Goal: Transaction & Acquisition: Purchase product/service

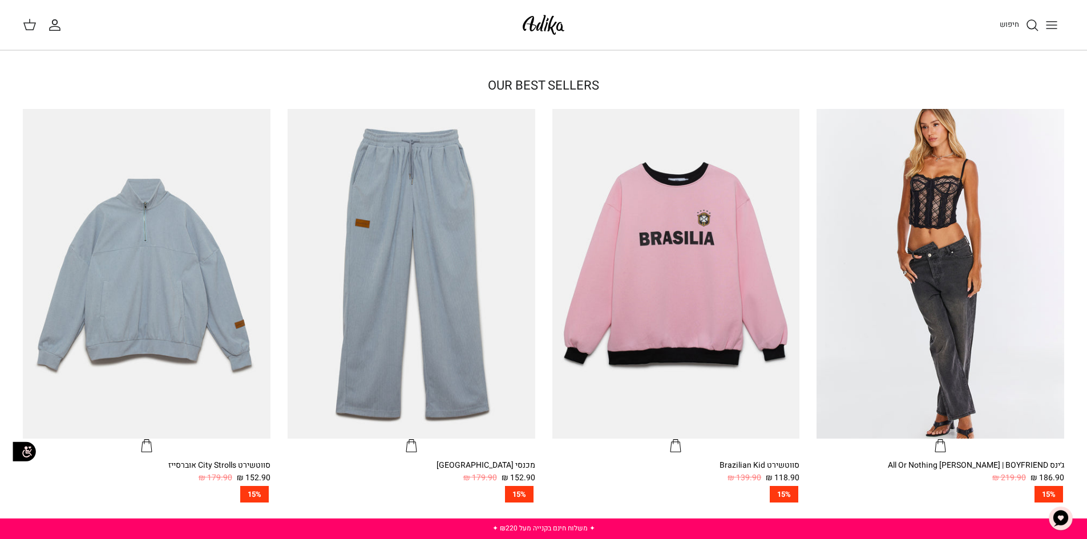
scroll to position [399, 0]
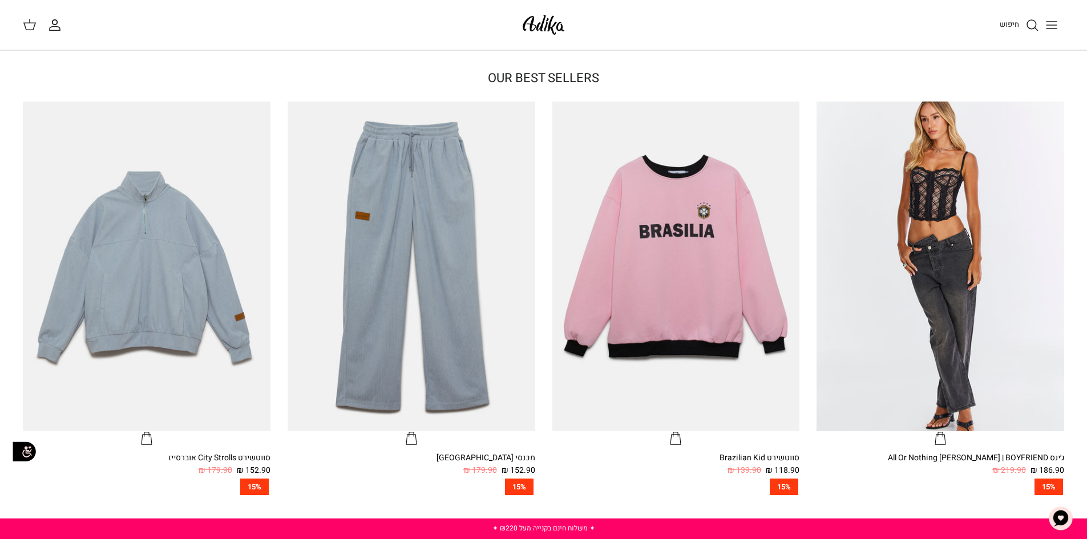
click at [892, 180] on img "ג׳ינס All Or Nothing קריס-קרוס | BOYFRIEND" at bounding box center [941, 267] width 248 height 330
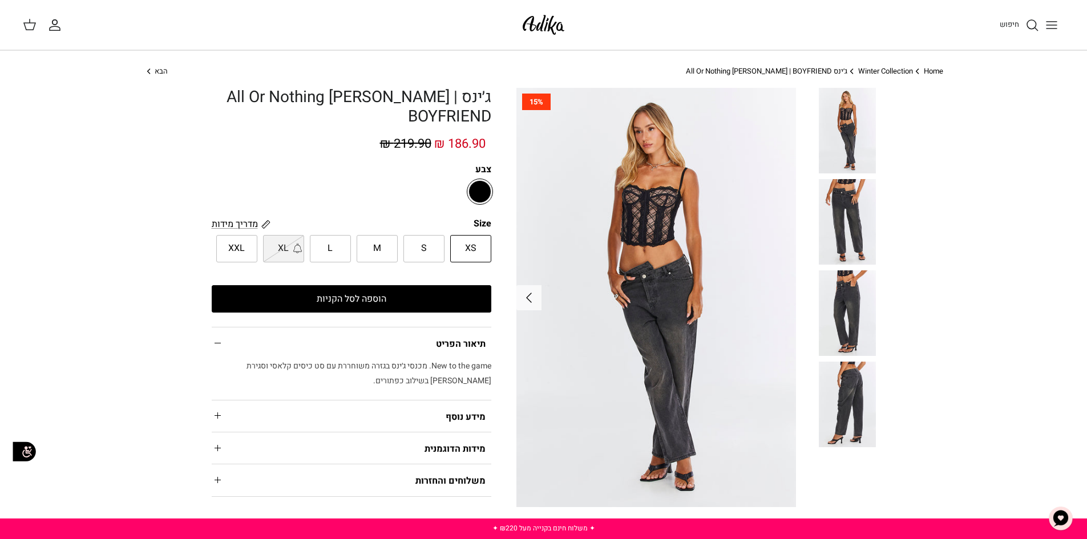
click at [377, 251] on span "M" at bounding box center [377, 248] width 8 height 15
click at [488, 239] on input "M" at bounding box center [491, 234] width 7 height 7
radio input "true"
click at [354, 256] on div "XS S M L XL [PERSON_NAME]" at bounding box center [354, 245] width 285 height 33
